Goal: Check status: Check status

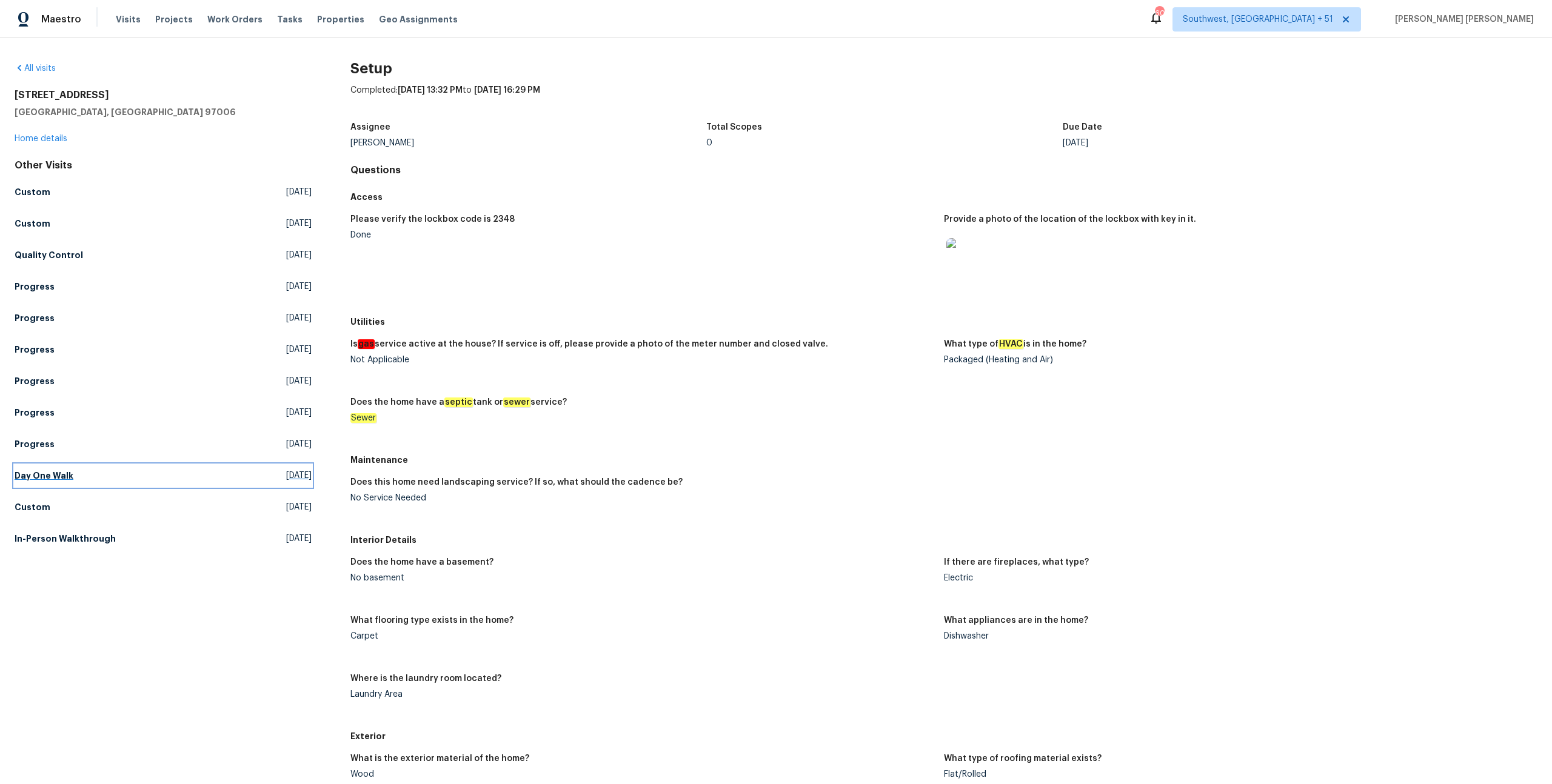
click at [87, 466] on link "Day One Walk [DATE]" at bounding box center [162, 476] width 297 height 22
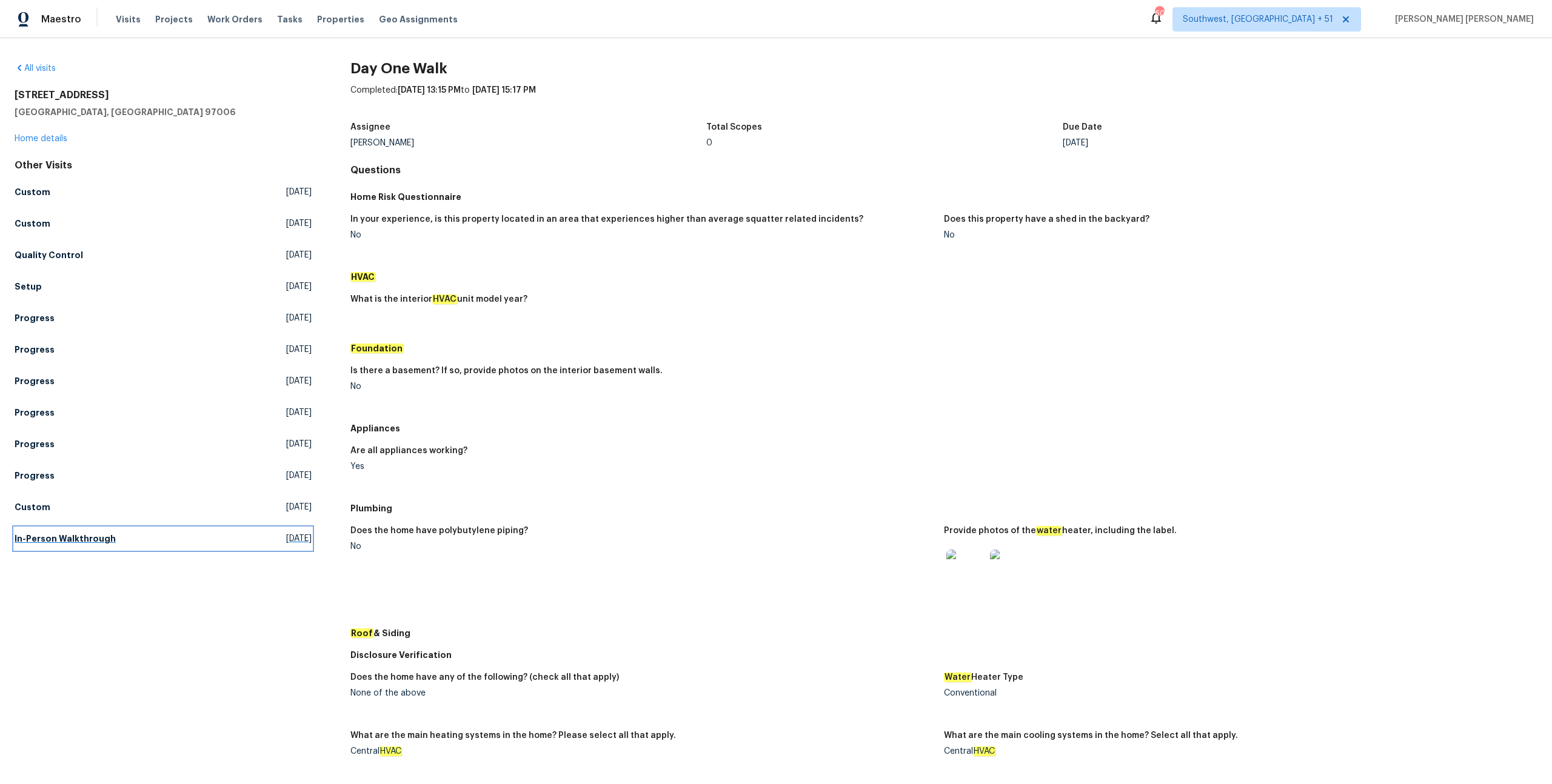
click at [86, 547] on link "In-Person Walkthrough [DATE]" at bounding box center [162, 538] width 297 height 22
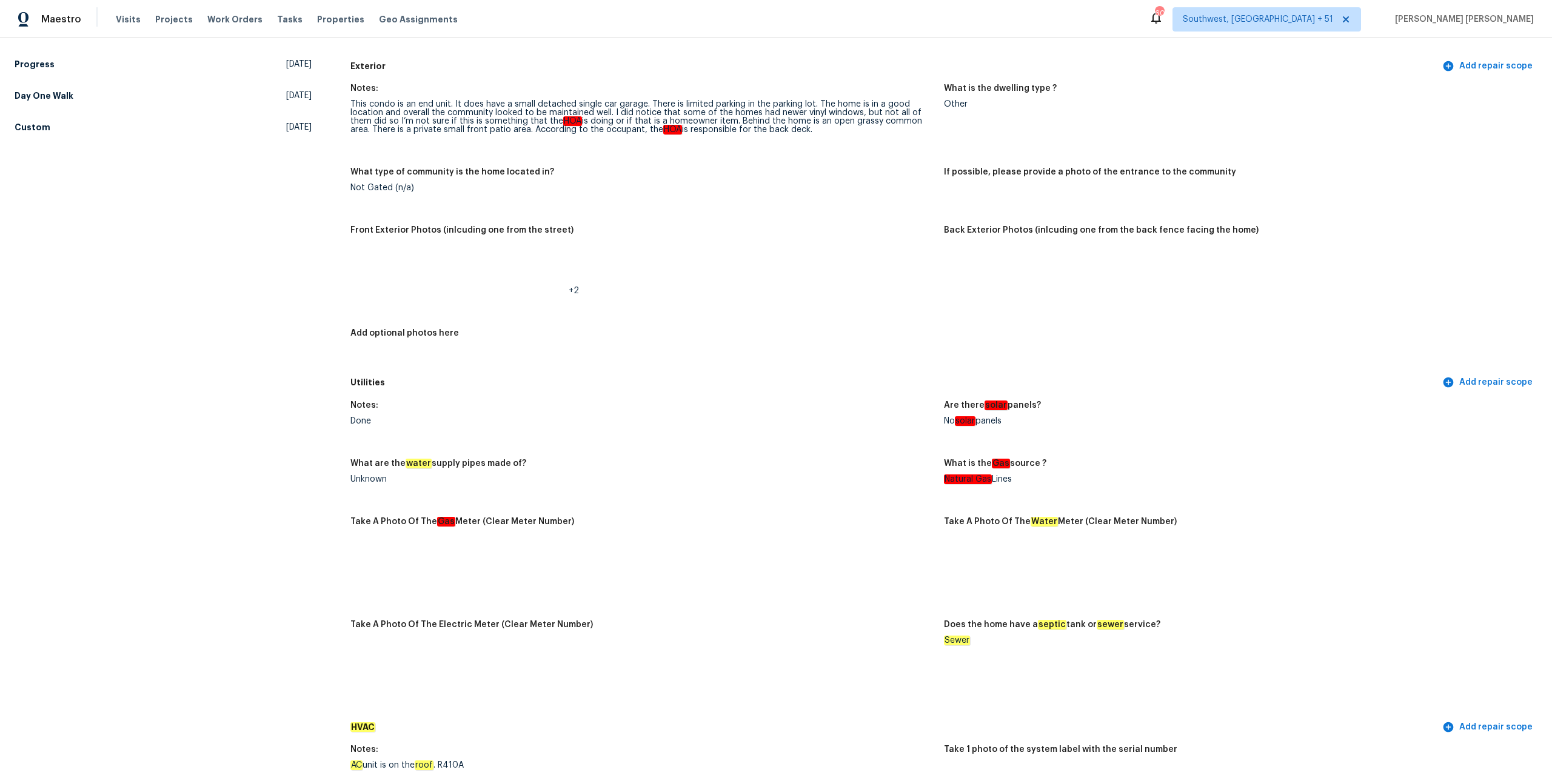
scroll to position [384, 0]
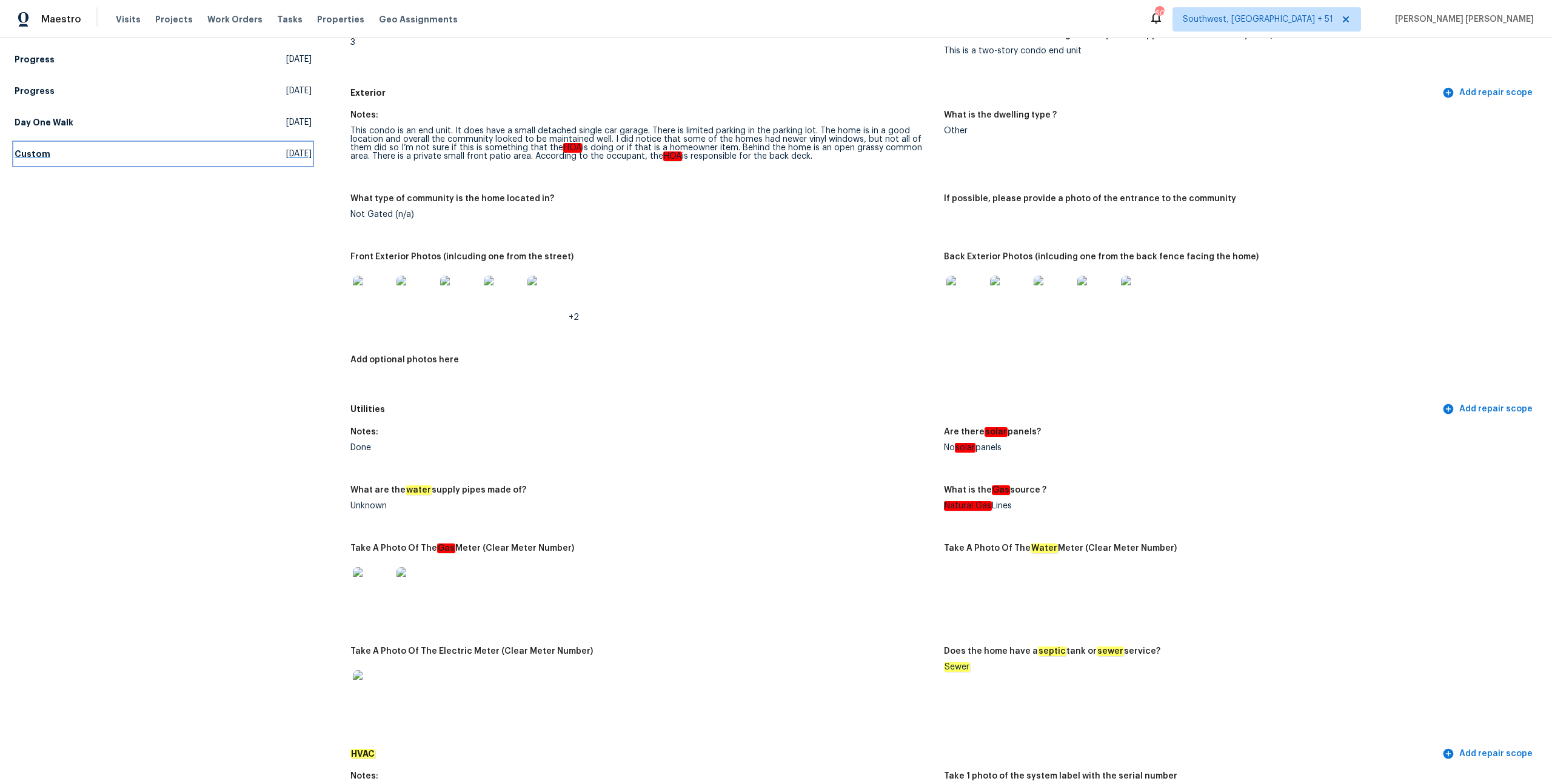
click at [286, 156] on span "[DATE]" at bounding box center [299, 154] width 25 height 13
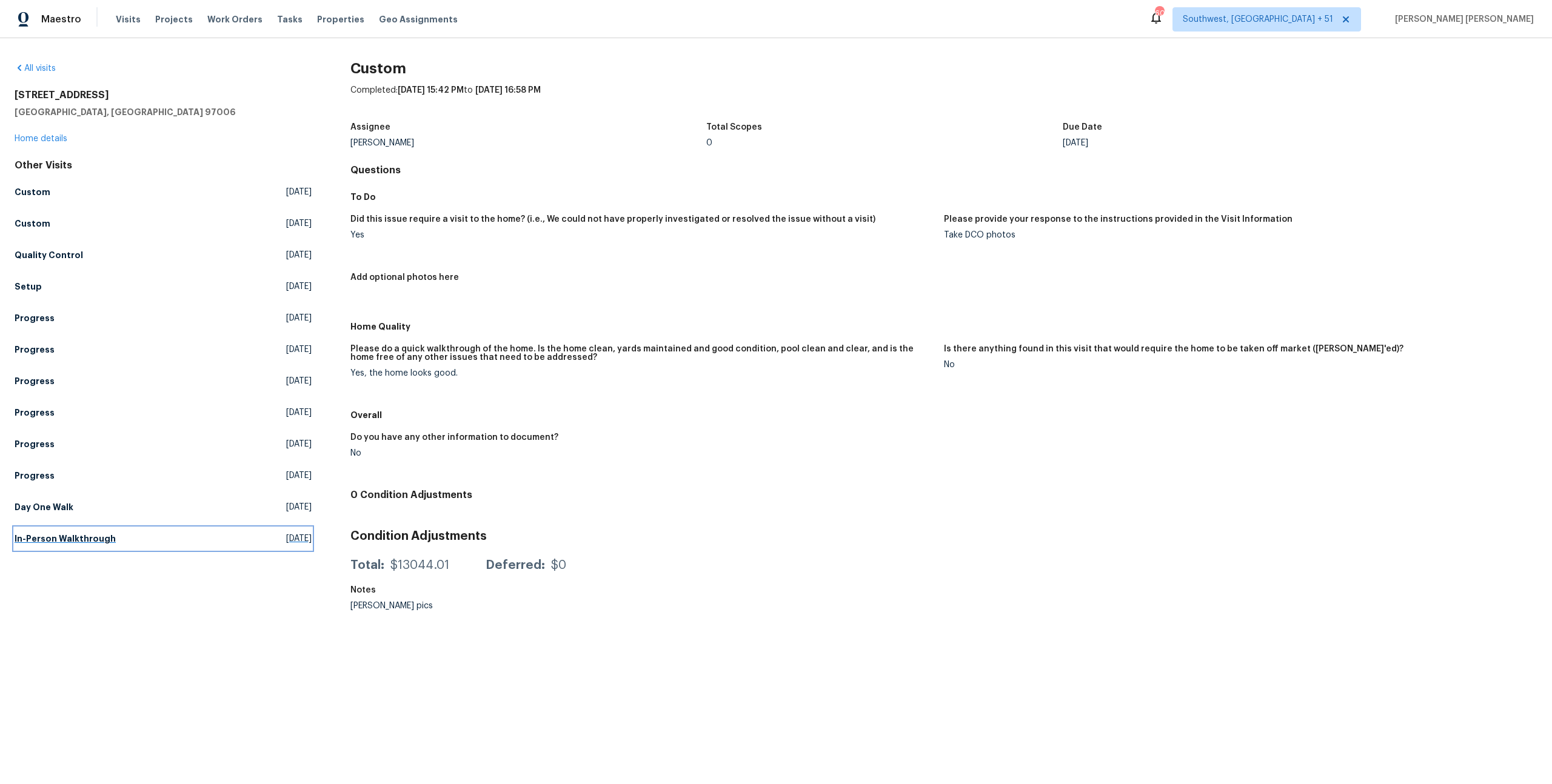
click at [83, 547] on link "In-Person Walkthrough [DATE]" at bounding box center [162, 538] width 297 height 22
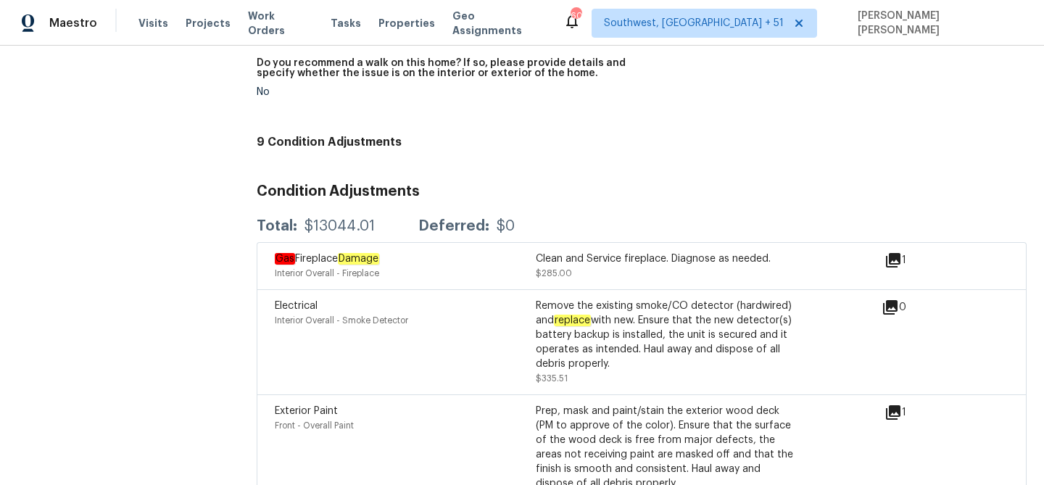
scroll to position [3378, 0]
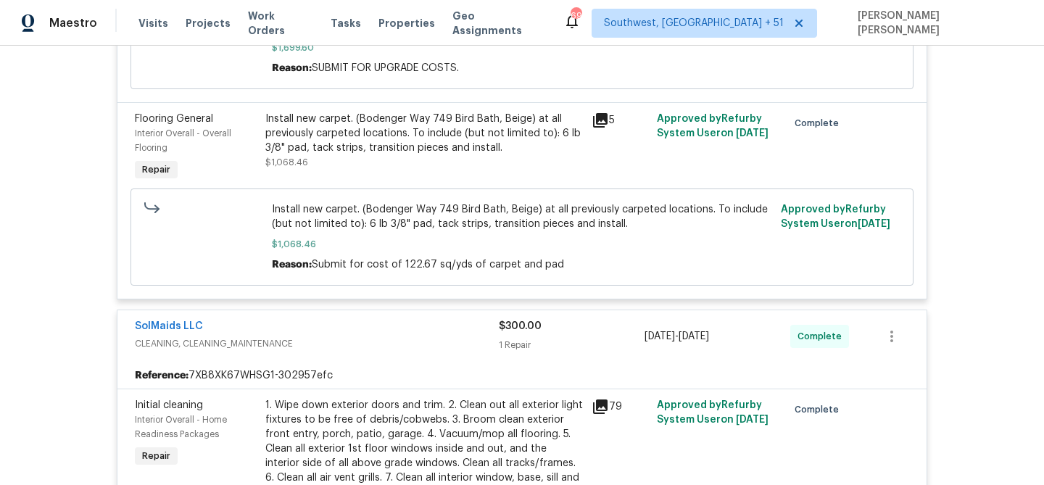
scroll to position [7926, 0]
